Goal: Information Seeking & Learning: Find specific fact

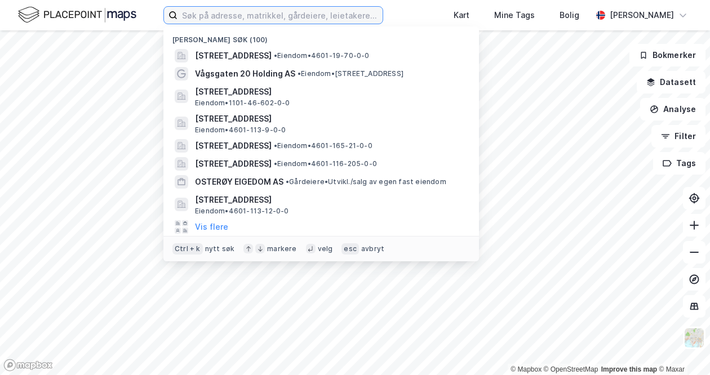
click at [225, 14] on input at bounding box center [279, 15] width 205 height 17
paste input "[STREET_ADDRESS]"
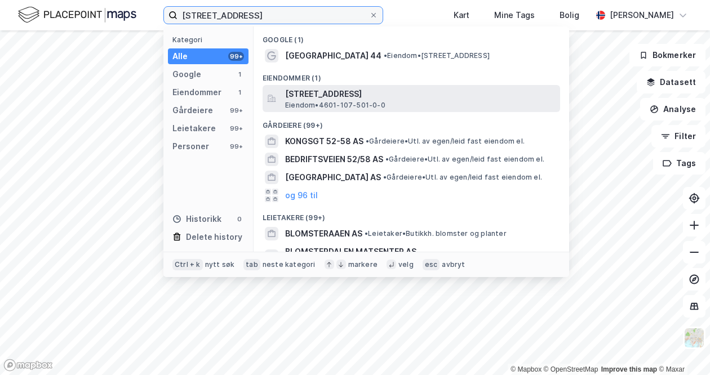
type input "[STREET_ADDRESS]"
click at [317, 93] on span "[STREET_ADDRESS]" at bounding box center [420, 94] width 270 height 14
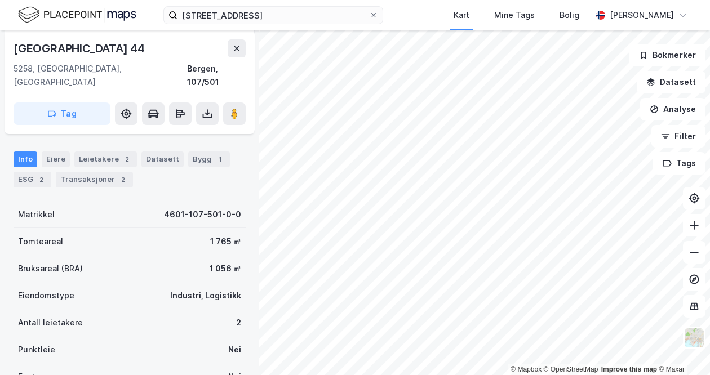
scroll to position [169, 0]
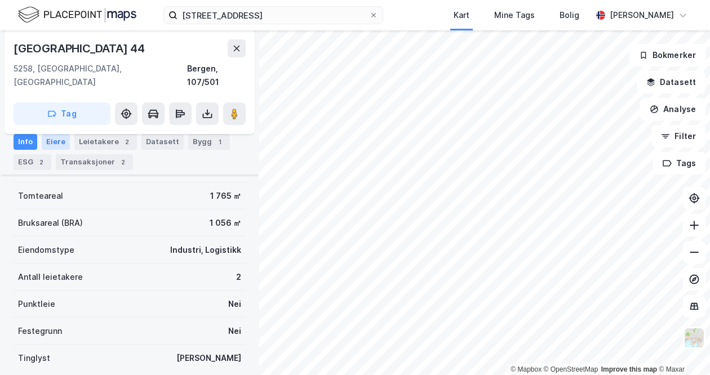
click at [55, 146] on div "Eiere" at bounding box center [56, 142] width 28 height 16
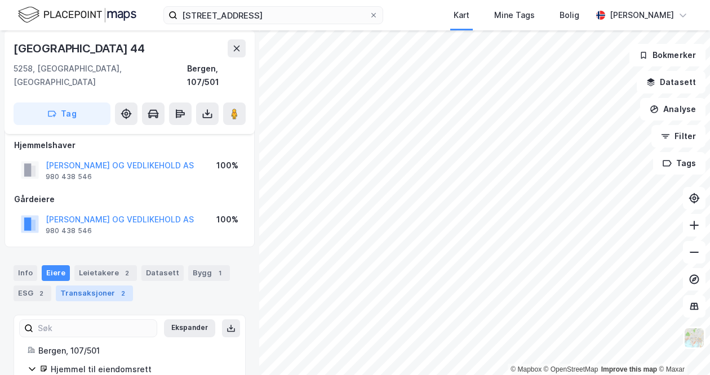
scroll to position [63, 0]
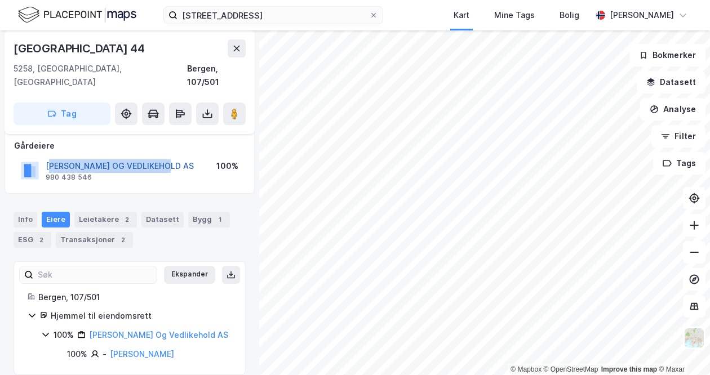
drag, startPoint x: 176, startPoint y: 157, endPoint x: 48, endPoint y: 149, distance: 128.1
click at [48, 157] on div "[PERSON_NAME] OG VEDLIKEHOLD AS 980 438 546 100%" at bounding box center [129, 170] width 231 height 27
copy button "[PERSON_NAME] OG VEDLIKEHOLD AS"
